Goal: Transaction & Acquisition: Purchase product/service

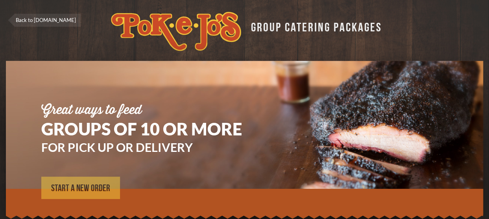
click at [108, 183] on link "START A NEW ORDER" at bounding box center [80, 188] width 79 height 22
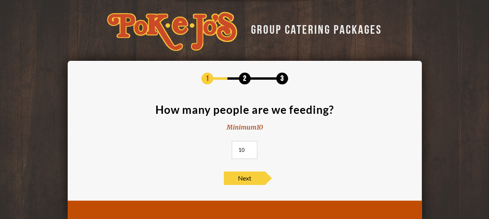
drag, startPoint x: 248, startPoint y: 150, endPoint x: 234, endPoint y: 151, distance: 14.2
click at [234, 151] on input "10" at bounding box center [245, 150] width 26 height 18
type input "30"
click at [244, 176] on span "Next" at bounding box center [244, 178] width 41 height 13
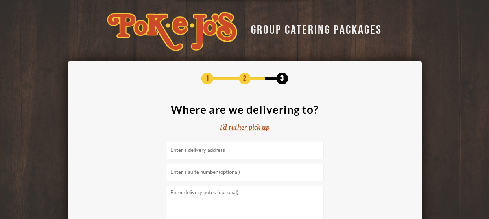
click at [238, 149] on input at bounding box center [244, 150] width 157 height 18
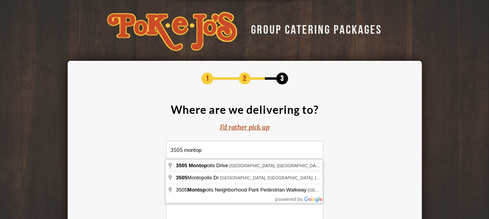
type input "3505 Montopolis Drive, Austin, TX, USA"
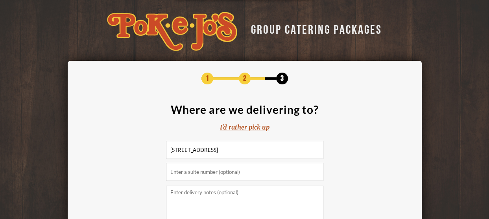
click at [256, 174] on input "text" at bounding box center [244, 172] width 157 height 18
type input "Building A"
click at [245, 205] on textarea at bounding box center [244, 214] width 157 height 57
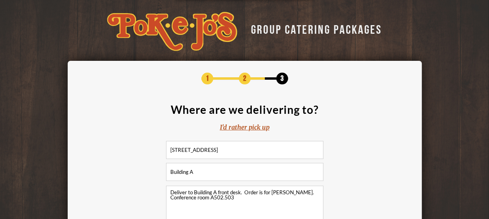
click at [224, 197] on textarea "Deliver to Building A front desk. Order is for Matthew Messmer. Conference room…" at bounding box center [244, 214] width 157 height 57
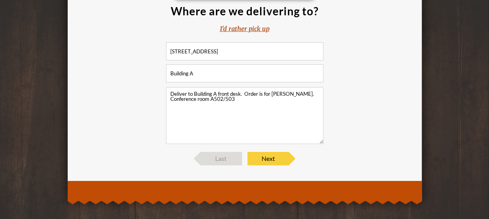
scroll to position [103, 0]
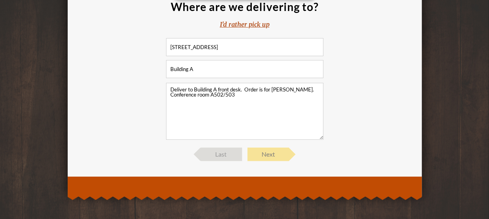
type textarea "Deliver to Building A front desk. Order is for Matthew Messmer. Conference room…"
click at [278, 153] on span "Next" at bounding box center [267, 154] width 41 height 13
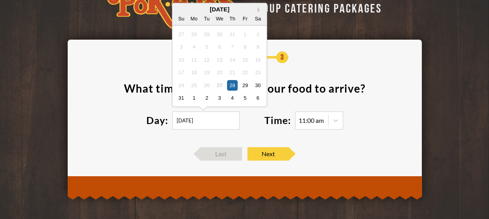
click at [217, 123] on input "08/28/2025" at bounding box center [205, 121] width 67 height 18
click at [204, 95] on div "2" at bounding box center [206, 98] width 11 height 11
type input "09/02/2025"
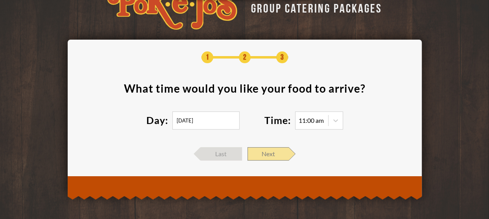
click at [270, 154] on span "Next" at bounding box center [267, 153] width 41 height 13
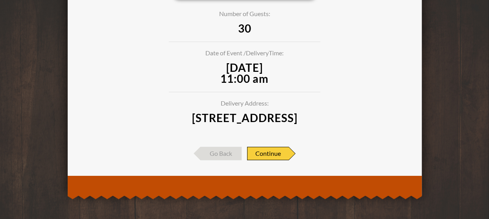
scroll to position [99, 0]
click at [276, 156] on span "Continue" at bounding box center [268, 153] width 42 height 13
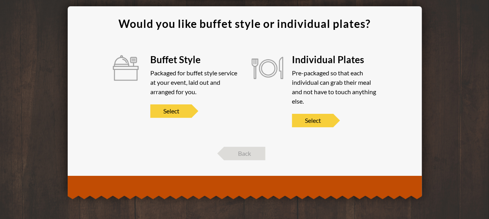
scroll to position [54, 0]
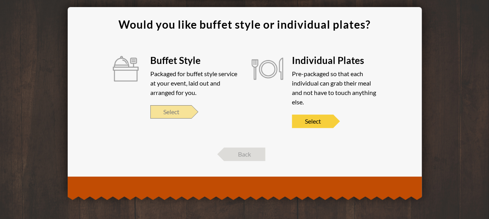
click at [173, 110] on span "Select" at bounding box center [170, 111] width 41 height 13
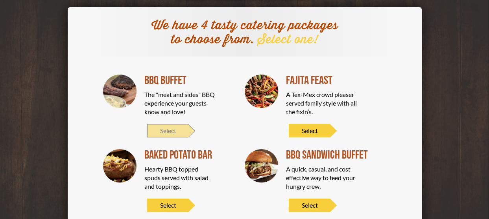
click at [172, 131] on span "Select" at bounding box center [167, 130] width 41 height 13
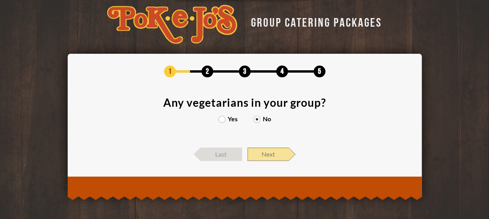
click at [270, 156] on span "Next" at bounding box center [267, 154] width 41 height 13
click at [270, 140] on section "Any vegetarians in your group? Yes No" at bounding box center [244, 118] width 330 height 43
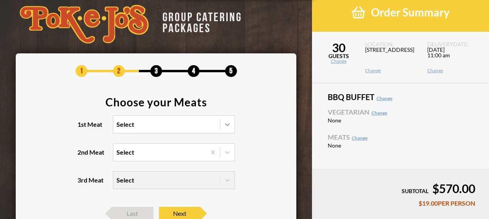
click at [227, 124] on icon at bounding box center [227, 125] width 8 height 8
click at [82, 128] on input "1st Meat Select" at bounding box center [82, 128] width 0 height 0
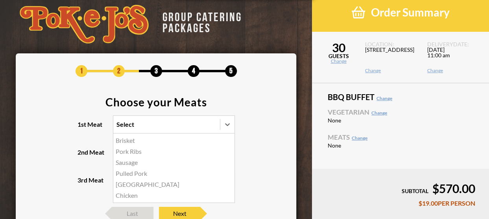
click at [128, 137] on div "Brisket" at bounding box center [173, 140] width 121 height 11
click at [82, 128] on input "1st Meat option Brisket focused, 1 of 6. 6 results available. Use Up and Down t…" at bounding box center [82, 128] width 0 height 0
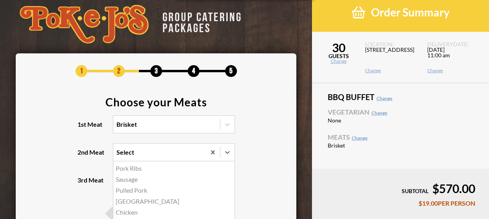
click at [147, 153] on div "Select" at bounding box center [159, 152] width 92 height 17
click at [82, 156] on input "2nd Meat option Pork Ribs focused, 1 of 5. 5 results available. Use Up and Down…" at bounding box center [82, 156] width 0 height 0
click at [136, 181] on div "Sausage" at bounding box center [173, 179] width 121 height 11
click at [82, 156] on input "2nd Meat option Sausage focused, 2 of 5. 5 results available. Use Up and Down t…" at bounding box center [82, 156] width 0 height 0
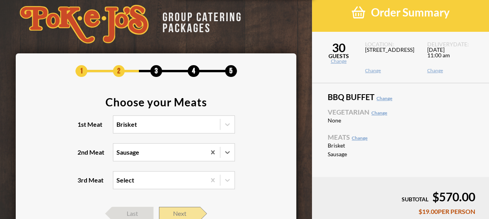
click at [177, 213] on span "Next" at bounding box center [179, 213] width 41 height 13
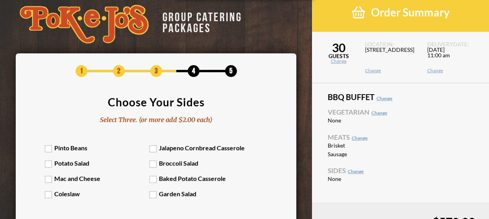
click at [52, 149] on label "Pinto Beans" at bounding box center [97, 147] width 105 height 7
click at [0, 0] on input "Pinto Beans" at bounding box center [0, 0] width 0 height 0
click at [155, 178] on label "Baked Potato Casserole" at bounding box center [201, 178] width 105 height 7
click at [0, 0] on input "Baked Potato Casserole" at bounding box center [0, 0] width 0 height 0
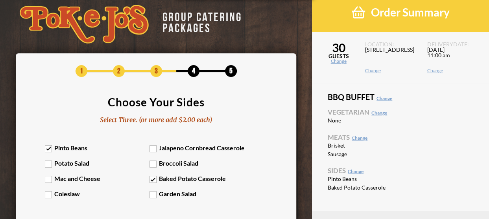
click at [50, 193] on label "Coleslaw" at bounding box center [97, 193] width 105 height 7
click at [0, 0] on input "Coleslaw" at bounding box center [0, 0] width 0 height 0
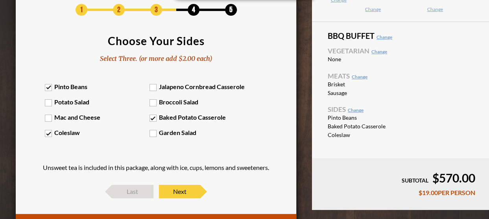
scroll to position [78, 0]
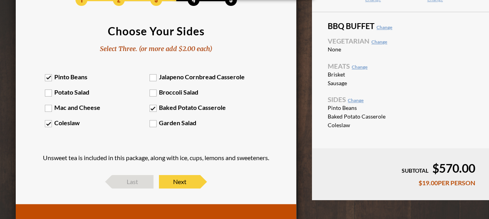
click at [57, 125] on label "Coleslaw" at bounding box center [97, 122] width 105 height 7
click at [0, 0] on input "Coleslaw" at bounding box center [0, 0] width 0 height 0
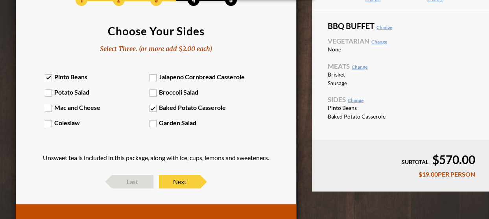
click at [151, 125] on label "Garden Salad" at bounding box center [201, 122] width 105 height 7
click at [0, 0] on input "Garden Salad" at bounding box center [0, 0] width 0 height 0
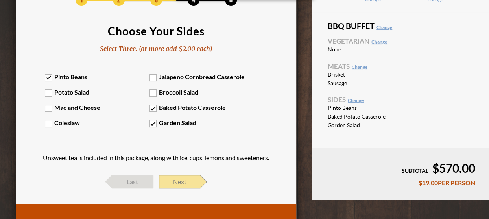
click at [176, 181] on span "Next" at bounding box center [179, 181] width 41 height 13
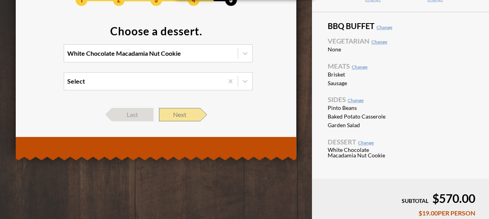
click at [189, 108] on span "Next" at bounding box center [179, 114] width 41 height 13
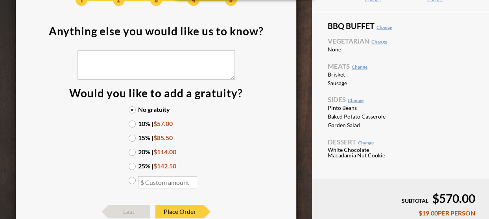
click at [153, 123] on label "10% | $57.00" at bounding box center [156, 124] width 55 height 6
click at [0, 0] on input "10% | $57.00" at bounding box center [0, 0] width 0 height 0
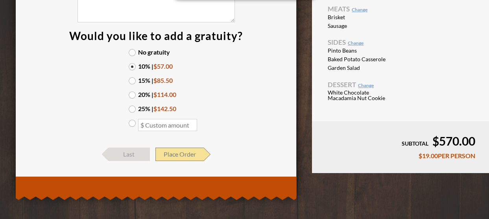
click at [193, 155] on span "Place Order" at bounding box center [179, 154] width 48 height 13
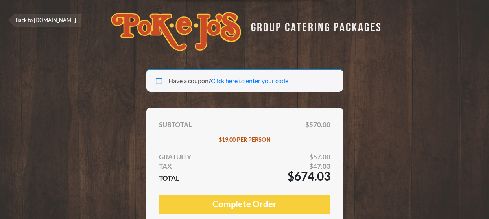
select select "TX"
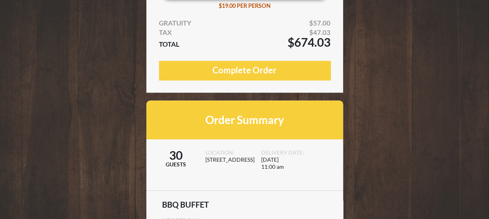
scroll to position [165, 0]
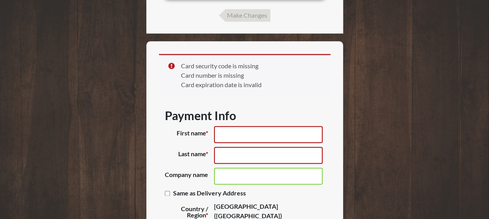
scroll to position [495, 0]
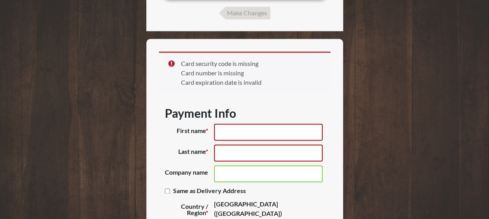
type button "Complete Order"
click at [253, 136] on input "First name *" at bounding box center [268, 132] width 109 height 17
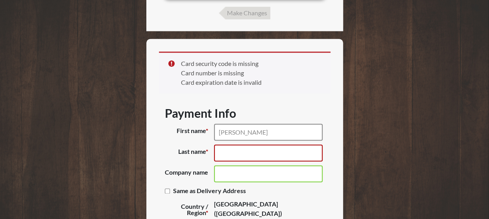
type input "Shanna"
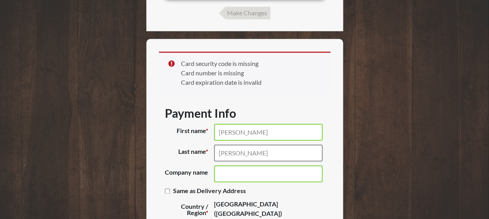
type input "Gillum"
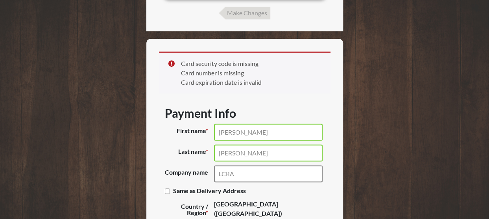
type input "LCRA"
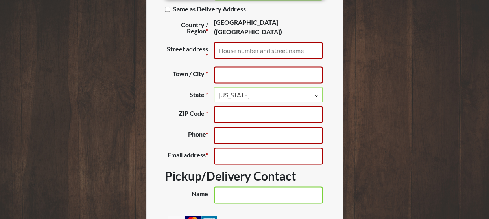
scroll to position [690, 0]
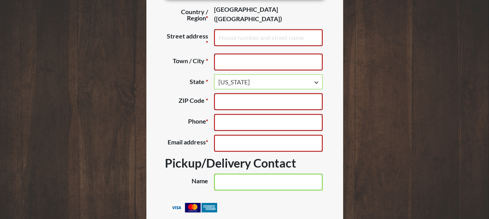
click at [258, 43] on input "Street address *" at bounding box center [268, 37] width 109 height 17
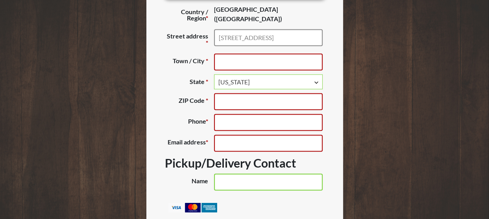
type input "3700 Lake Austin Blvd."
type input "Austin"
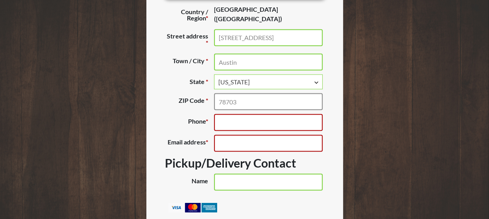
type input "78703"
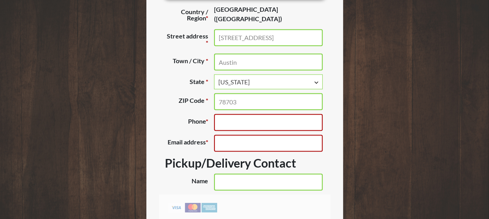
click at [264, 123] on input "Phone *" at bounding box center [268, 122] width 109 height 17
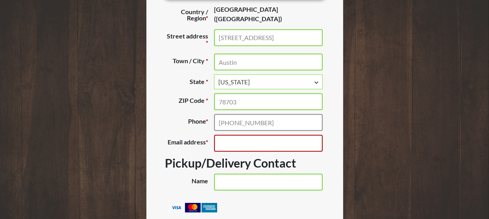
type input "(979) 250-1358"
click at [263, 149] on input "Email address *" at bounding box center [268, 143] width 109 height 17
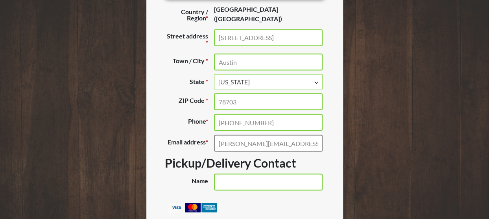
type input "shanna.gillum1@lcra.org"
click at [258, 182] on input "Name (optional)" at bounding box center [268, 182] width 109 height 17
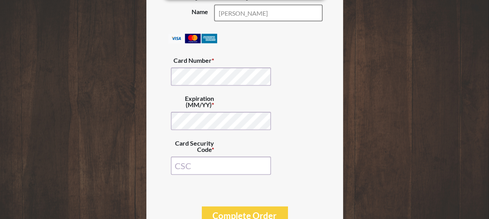
scroll to position [860, 0]
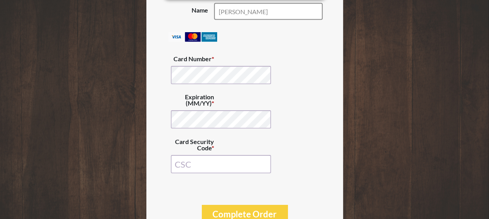
type input "Mtthew Messmer"
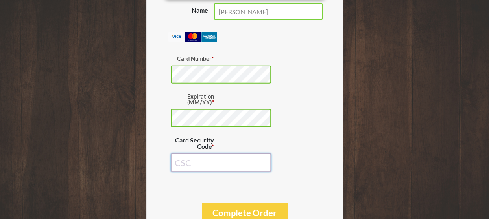
click at [228, 163] on input "Card Security Code *" at bounding box center [221, 163] width 100 height 18
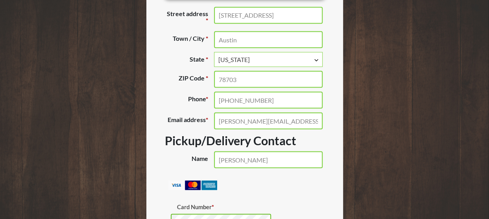
scroll to position [714, 0]
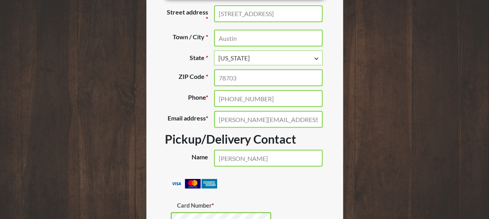
type input "696"
click at [224, 163] on input "Mtthew Messmer" at bounding box center [268, 158] width 109 height 17
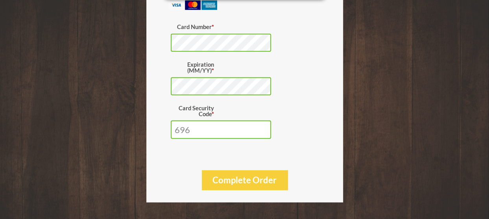
scroll to position [900, 0]
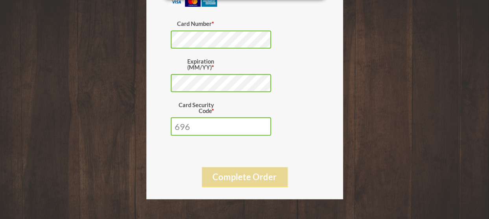
type input "Matthew Messmer"
click at [248, 183] on button "Complete Order" at bounding box center [245, 176] width 86 height 19
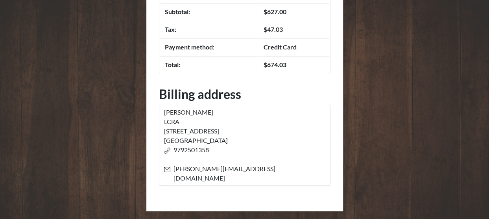
scroll to position [259, 0]
